Goal: Check status: Check status

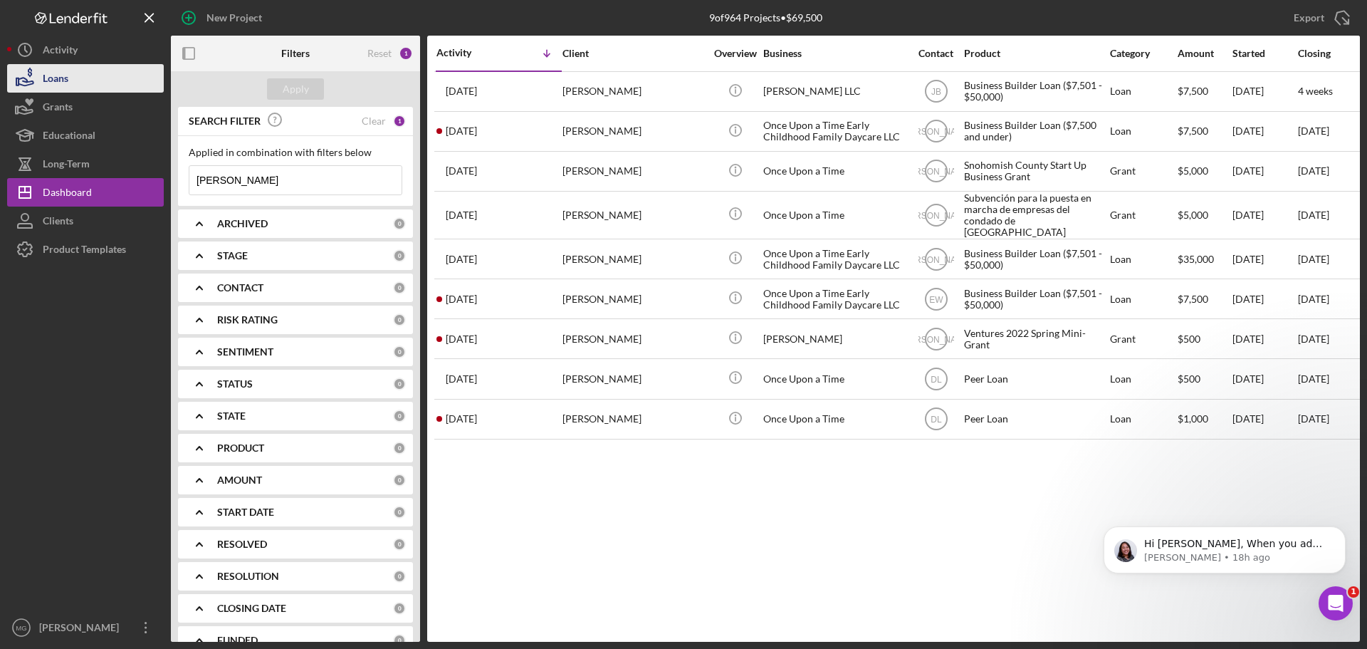
click at [58, 77] on div "Loans" at bounding box center [56, 80] width 26 height 32
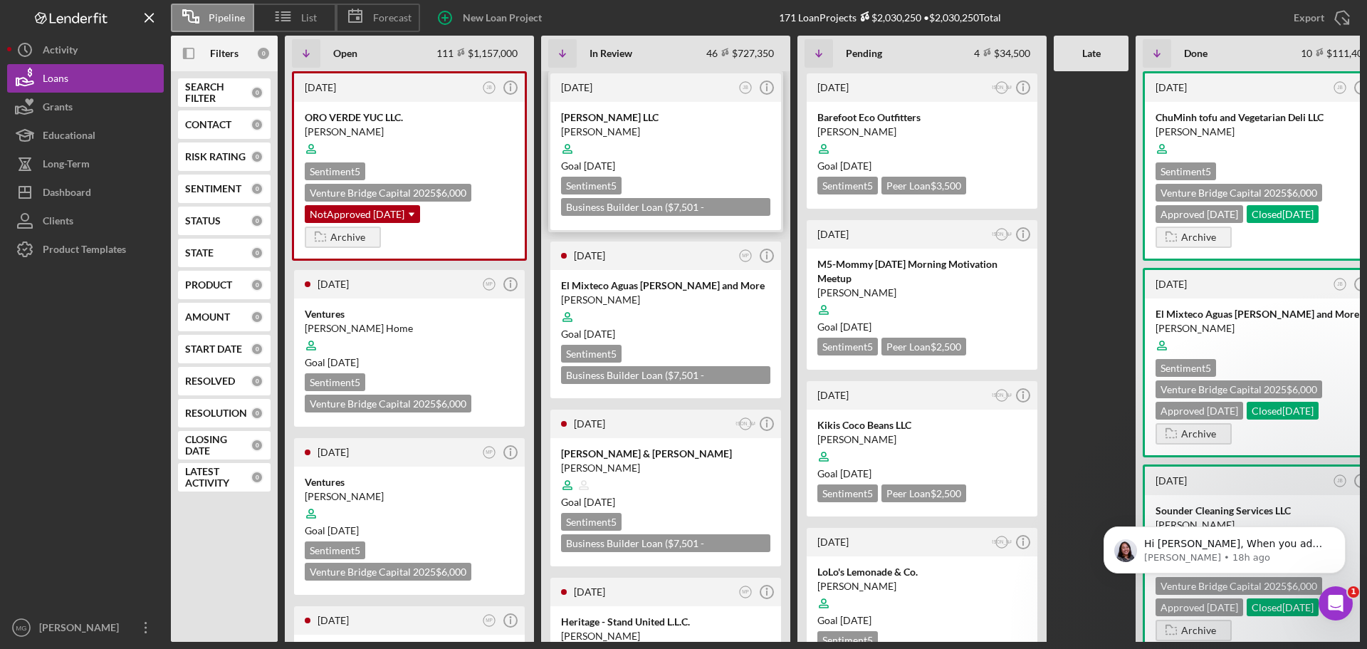
click at [711, 164] on div "Goal [DATE]" at bounding box center [665, 166] width 209 height 14
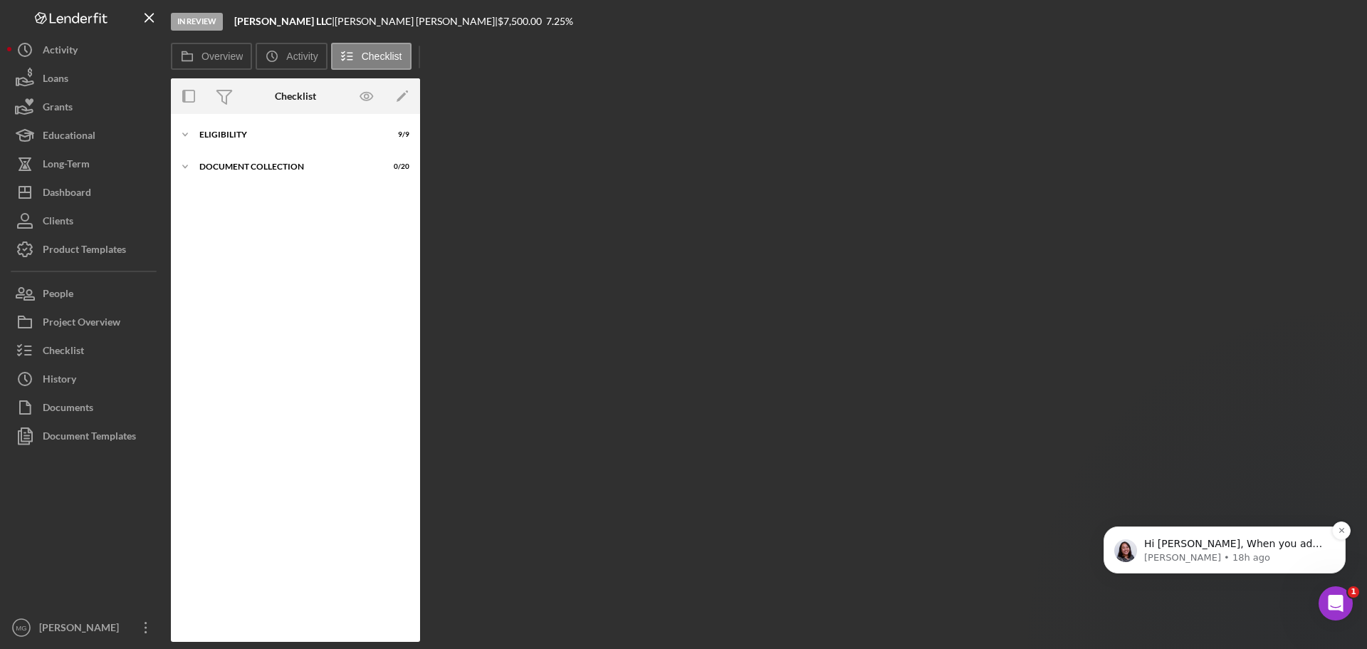
click at [1243, 548] on p "Hi [PERSON_NAME], When you add a checklist item to a project, you can't delete …" at bounding box center [1236, 544] width 184 height 14
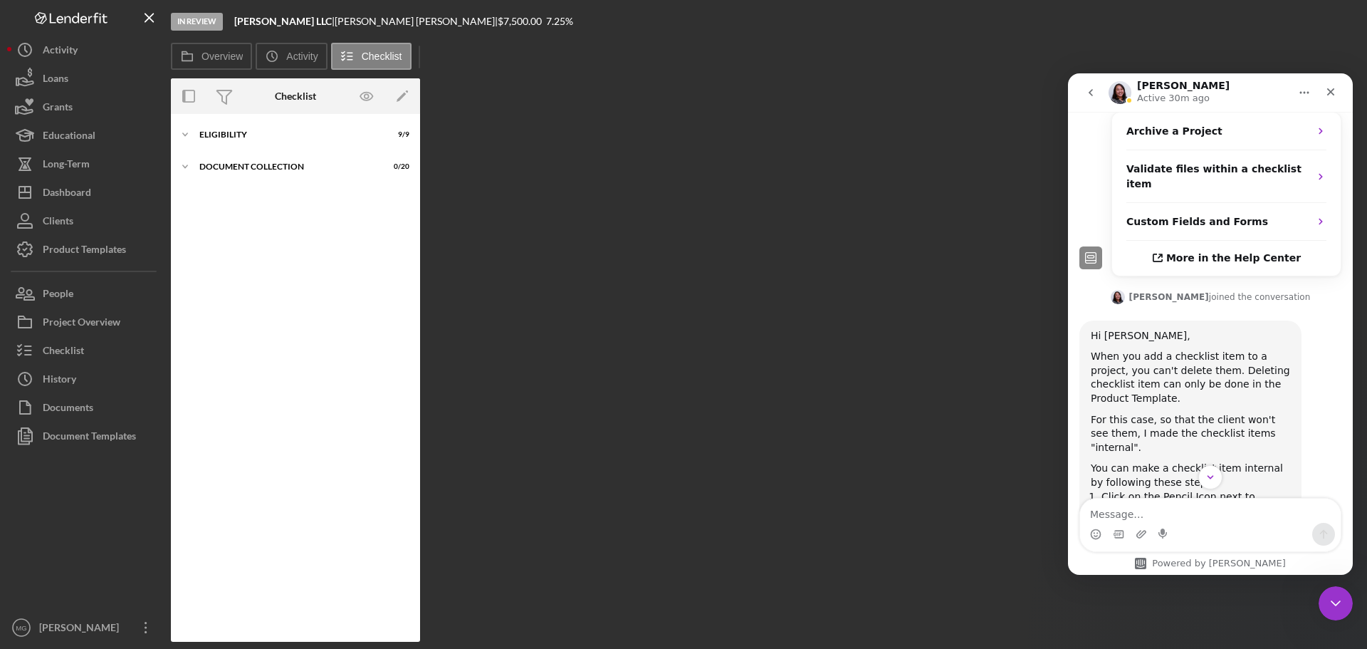
scroll to position [961, 0]
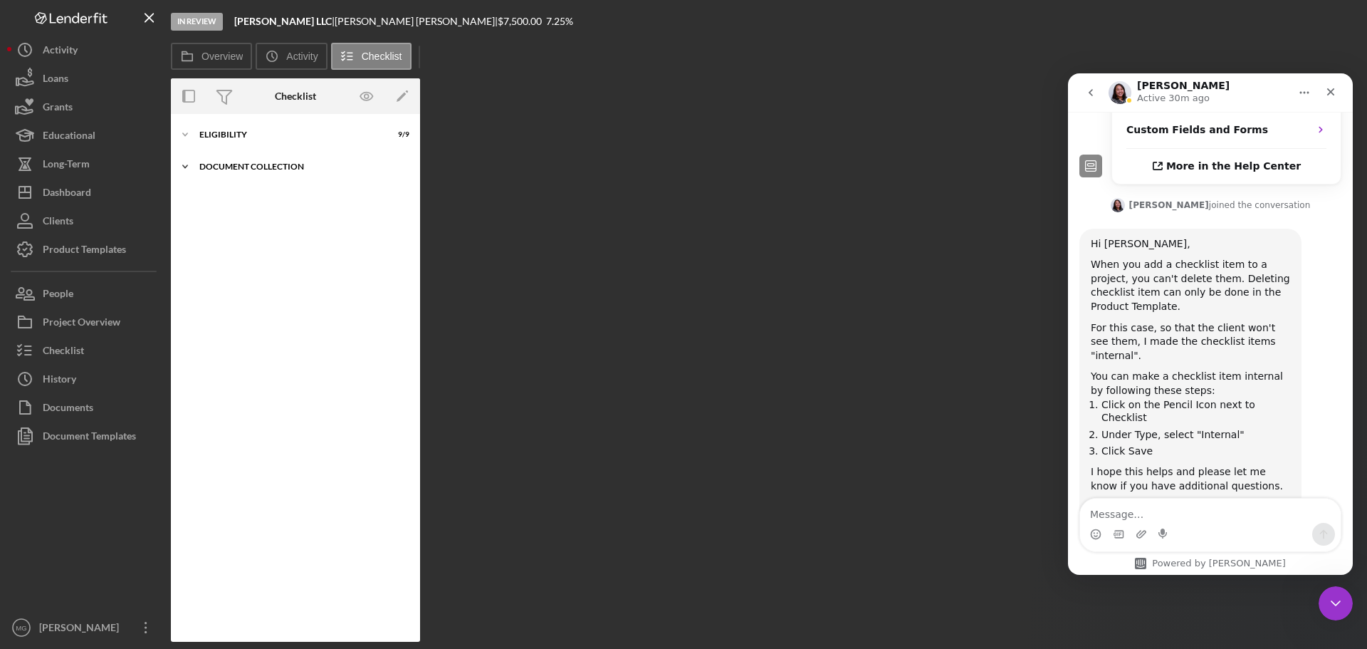
click at [248, 168] on div "Document Collection" at bounding box center [300, 166] width 203 height 9
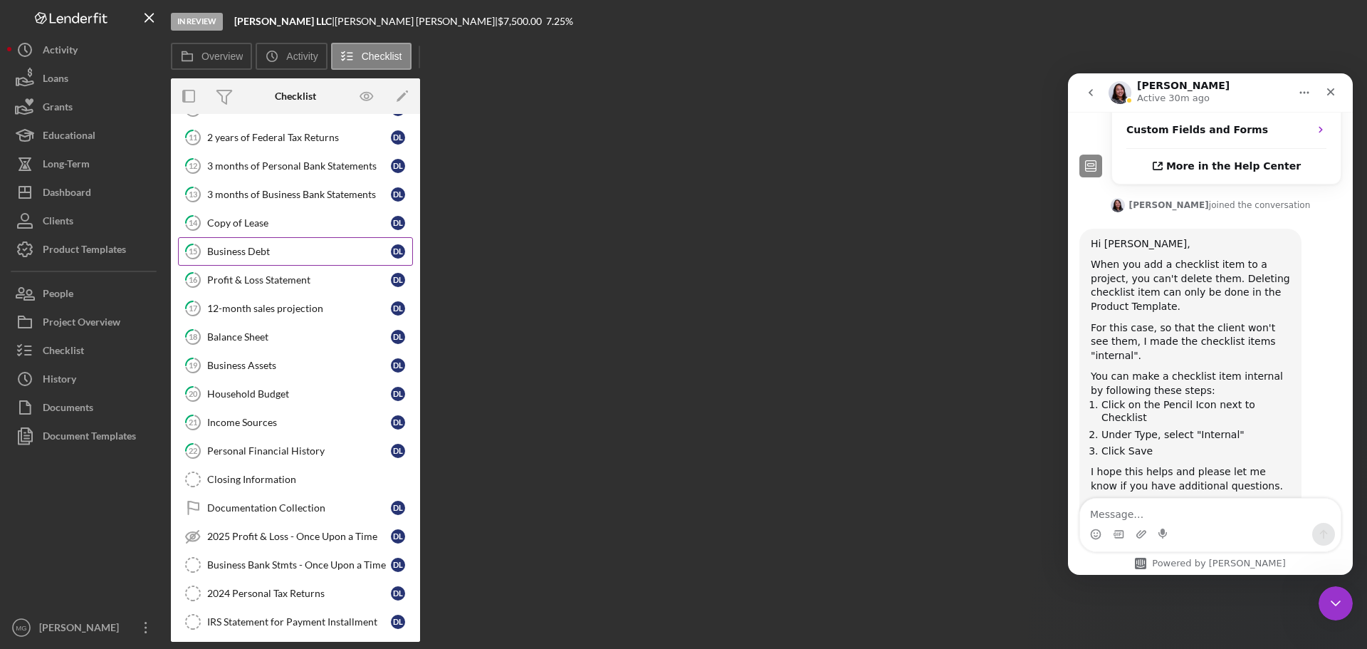
scroll to position [125, 0]
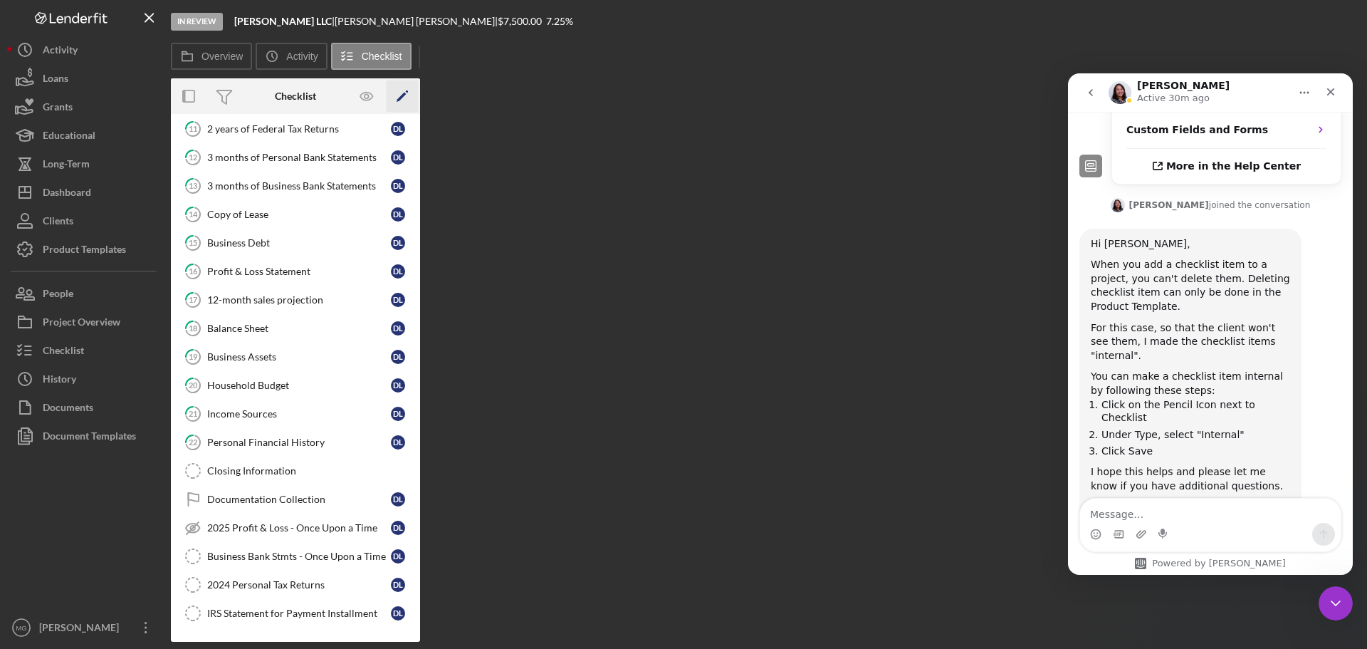
click at [405, 93] on icon "Icon/Edit" at bounding box center [403, 96] width 32 height 32
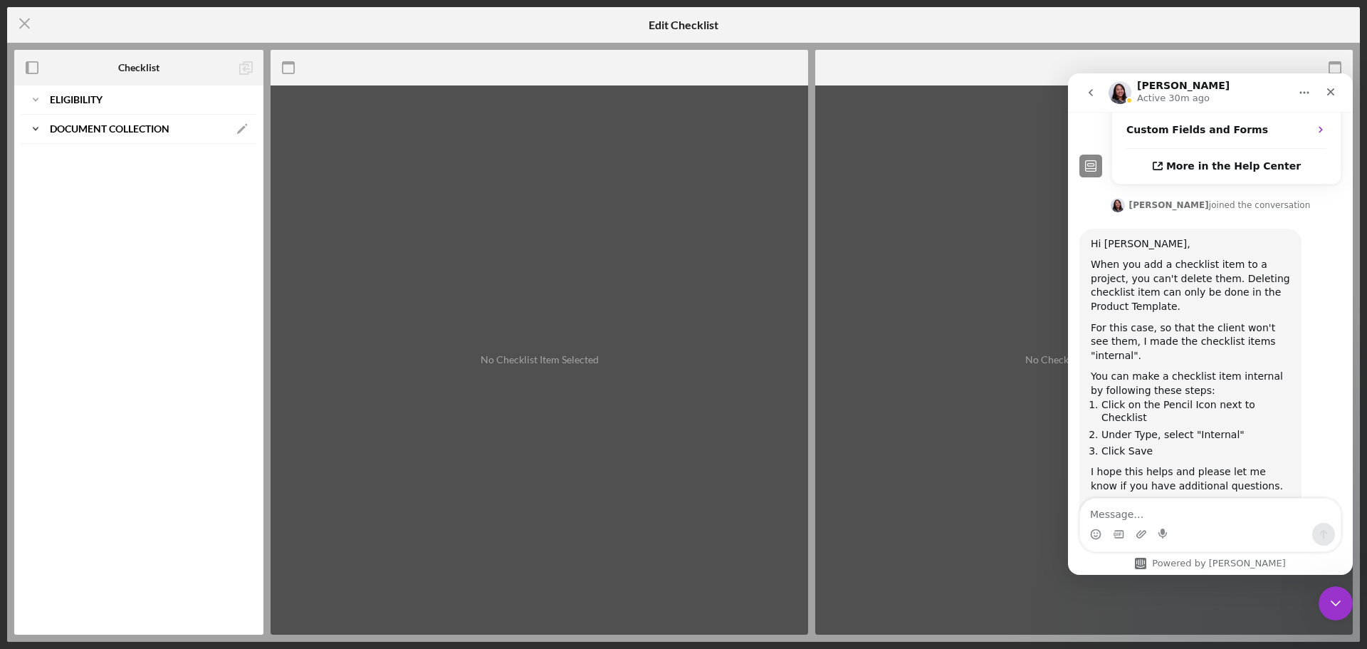
click at [122, 129] on b "Document Collection" at bounding box center [110, 129] width 120 height 9
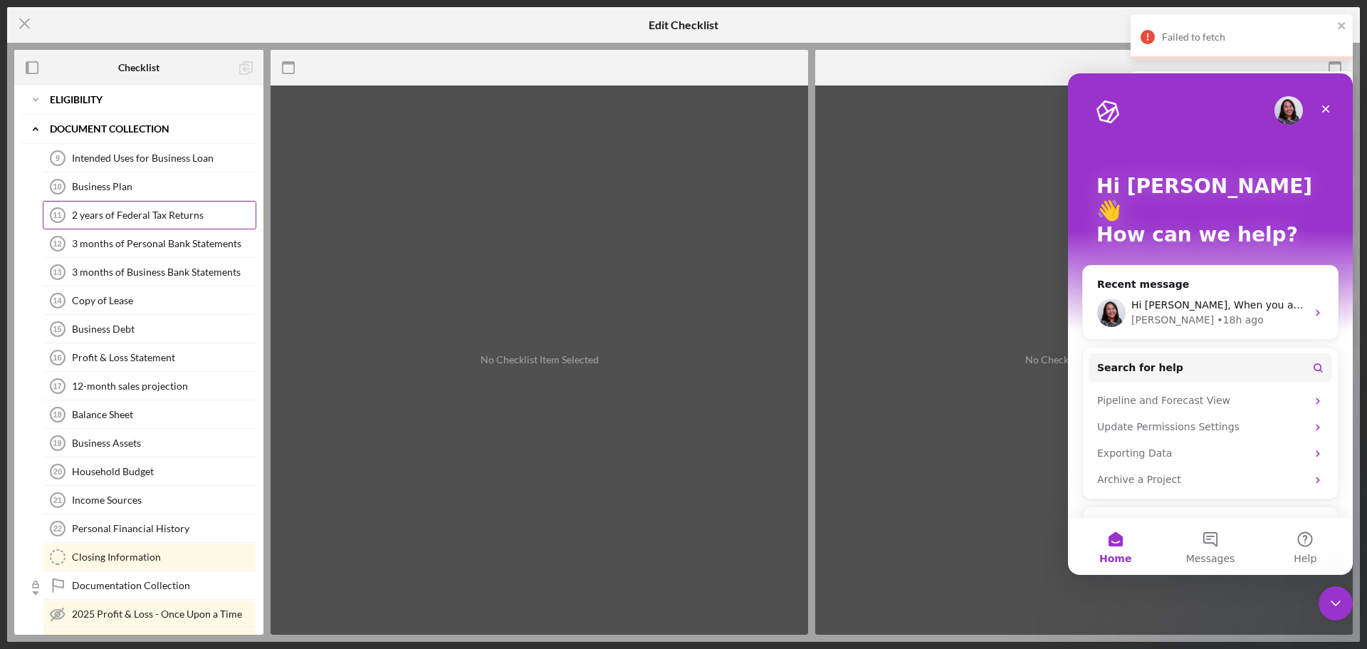
click at [136, 216] on div "2 years of Federal Tax Returns" at bounding box center [164, 214] width 184 height 11
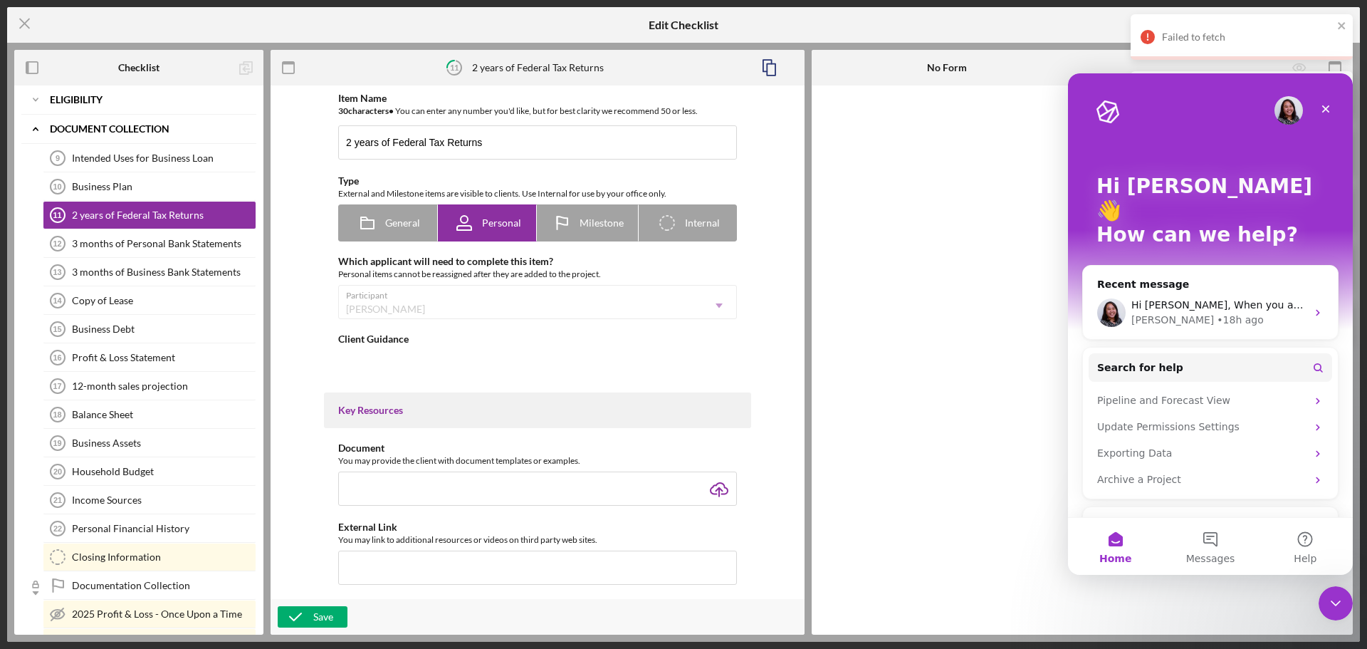
type textarea "<div>Please upload your federal tax returns from the most recent two years, as …"
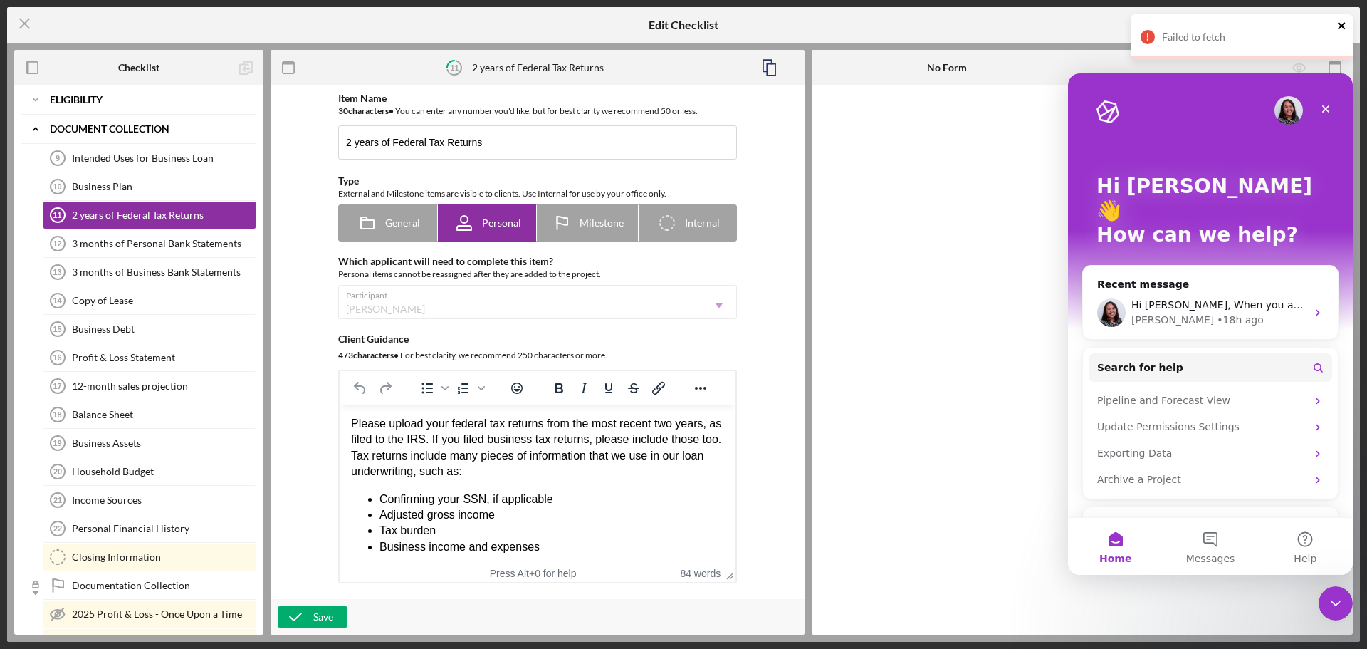
click at [1340, 25] on icon "close" at bounding box center [1341, 25] width 7 height 7
click at [1325, 107] on icon "Close" at bounding box center [1325, 108] width 11 height 11
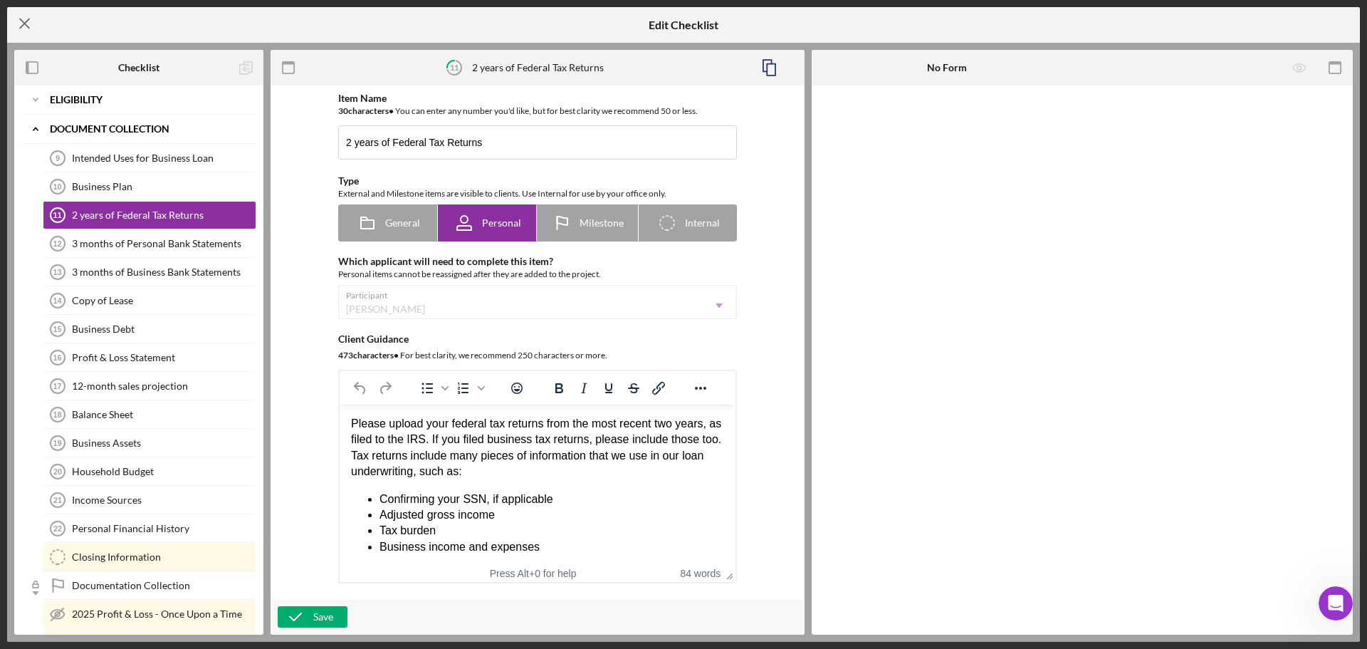
click at [27, 23] on icon "Icon/Menu Close" at bounding box center [25, 24] width 36 height 36
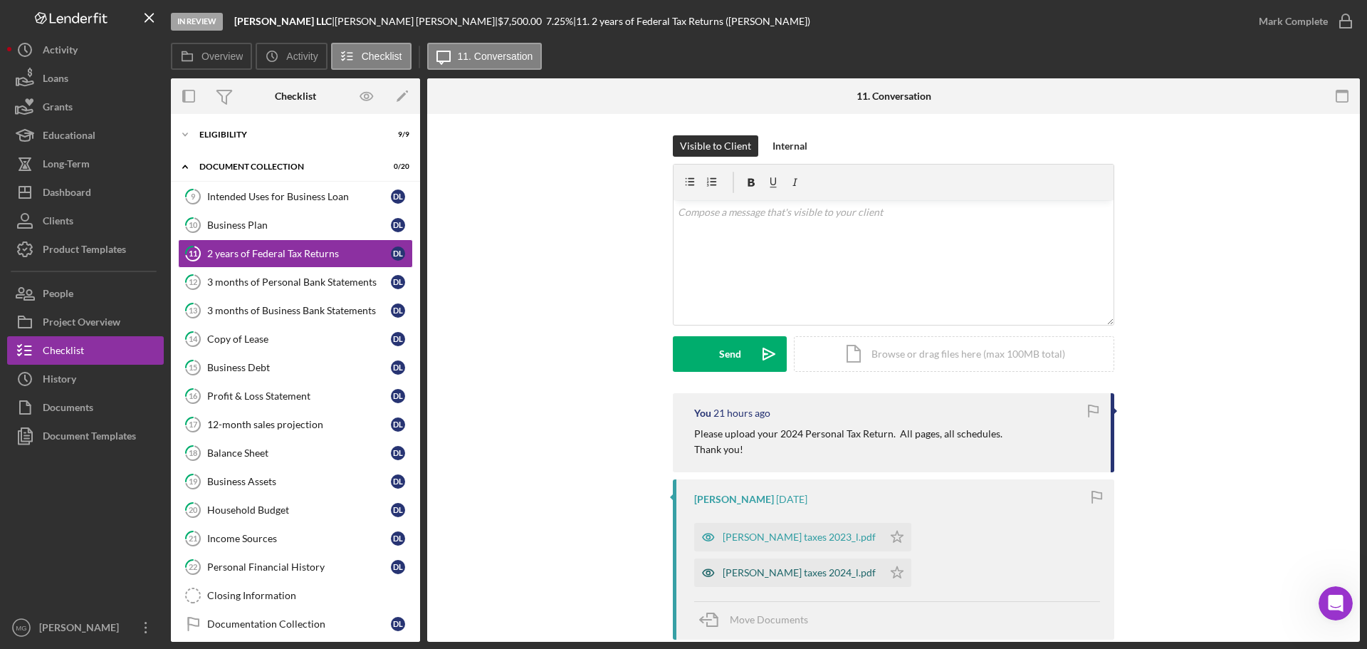
click at [876, 567] on div "[PERSON_NAME] taxes 2024_l.pdf" at bounding box center [799, 572] width 153 height 11
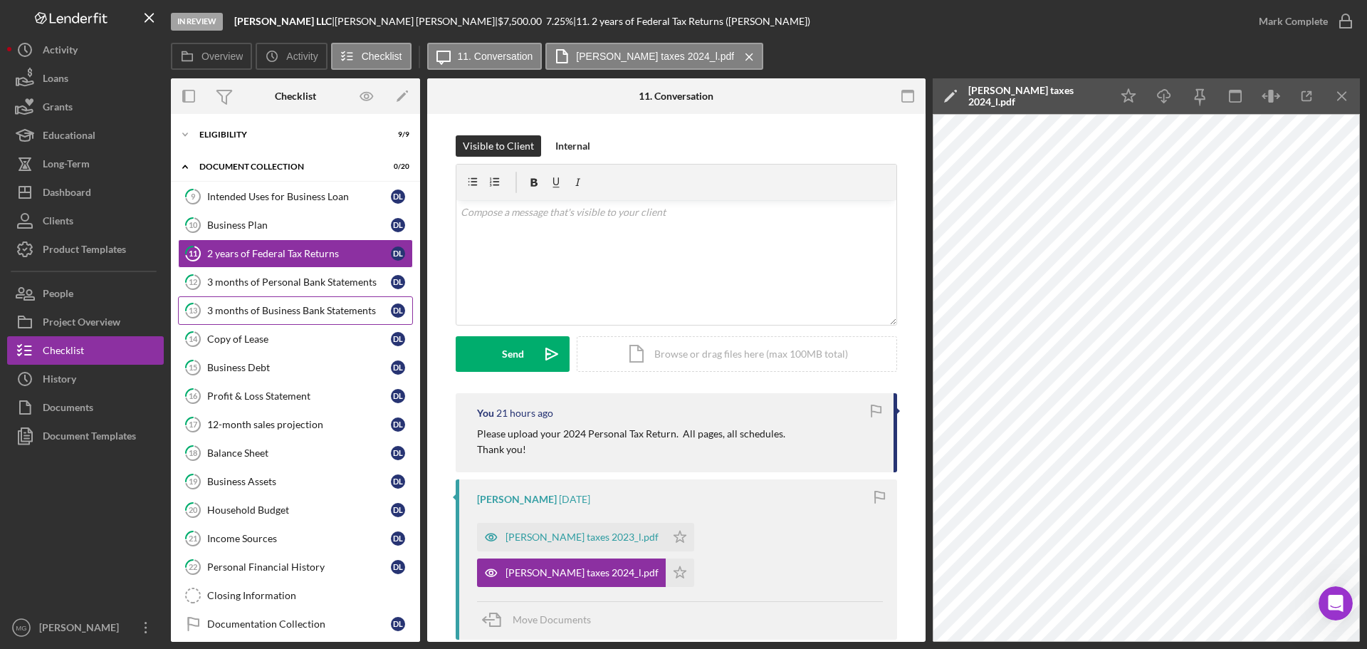
click at [281, 308] on div "3 months of Business Bank Statements" at bounding box center [299, 310] width 184 height 11
